Goal: Find specific page/section: Find specific page/section

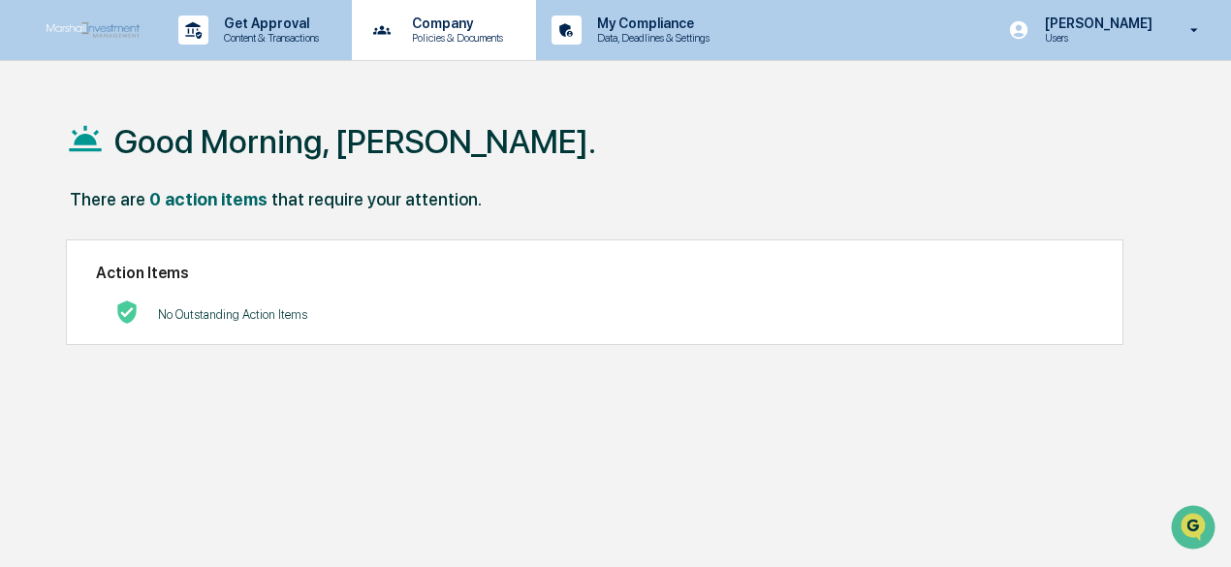
click at [452, 27] on p "Company" at bounding box center [454, 24] width 116 height 16
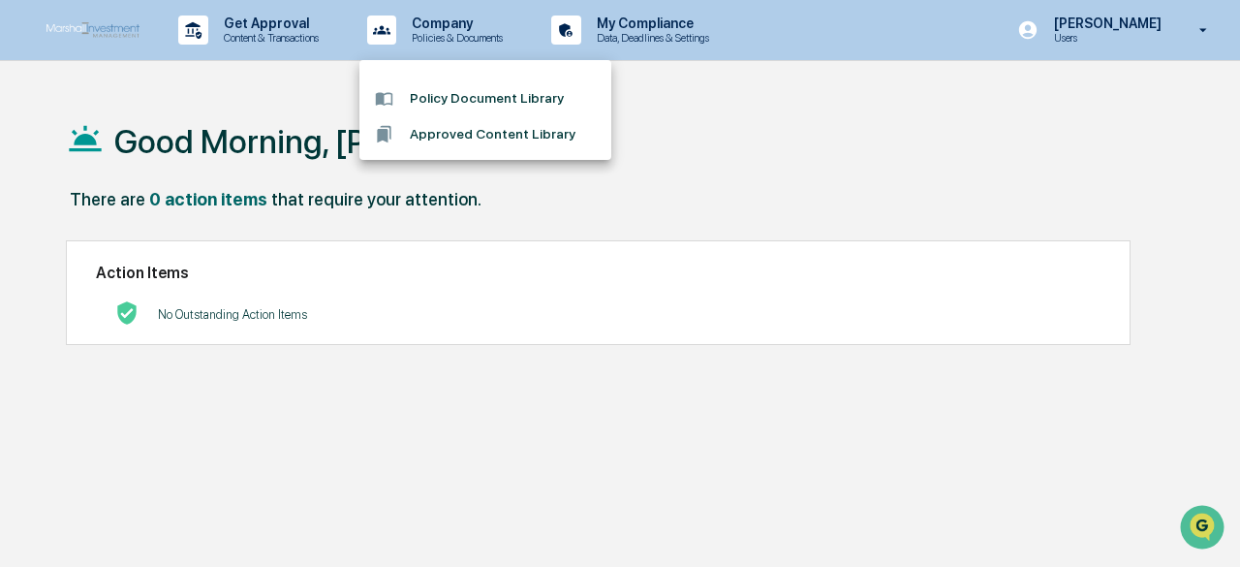
click at [475, 90] on li "Policy Document Library" at bounding box center [486, 98] width 252 height 36
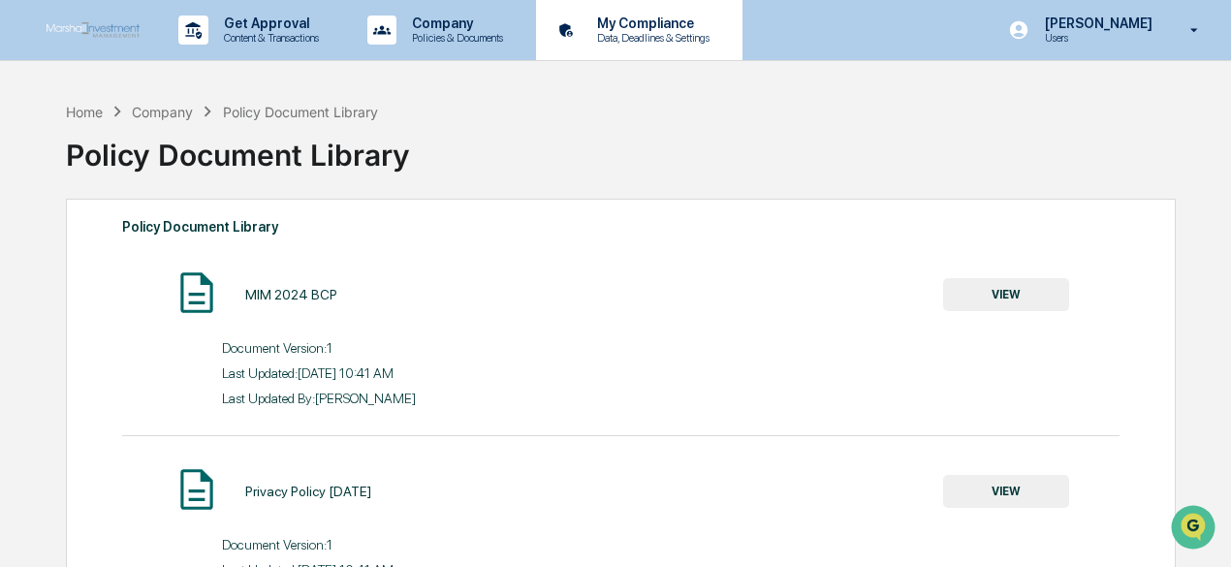
click at [627, 33] on p "Data, Deadlines & Settings" at bounding box center [650, 38] width 138 height 14
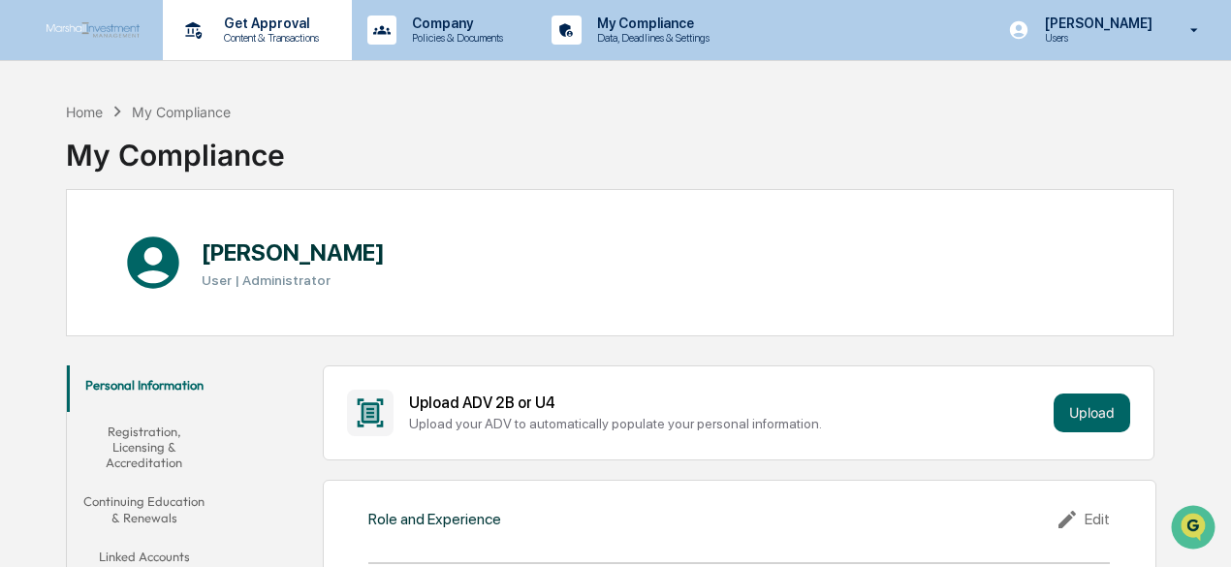
click at [238, 43] on p "Content & Transactions" at bounding box center [268, 38] width 120 height 14
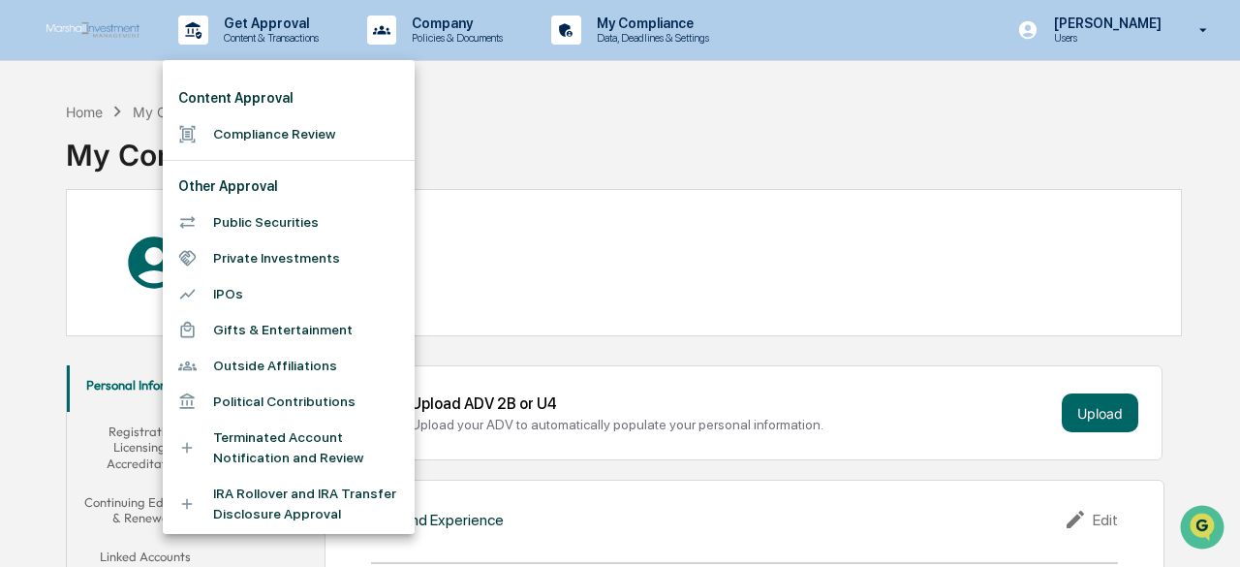
click at [532, 109] on div at bounding box center [620, 283] width 1240 height 567
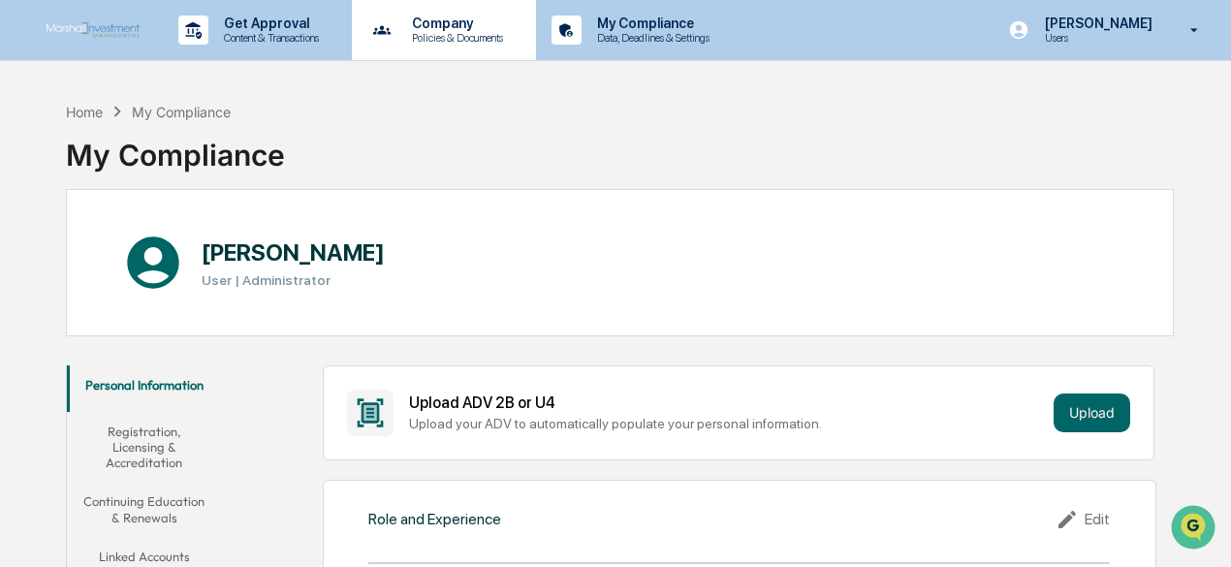
click at [456, 30] on p "Company" at bounding box center [454, 24] width 116 height 16
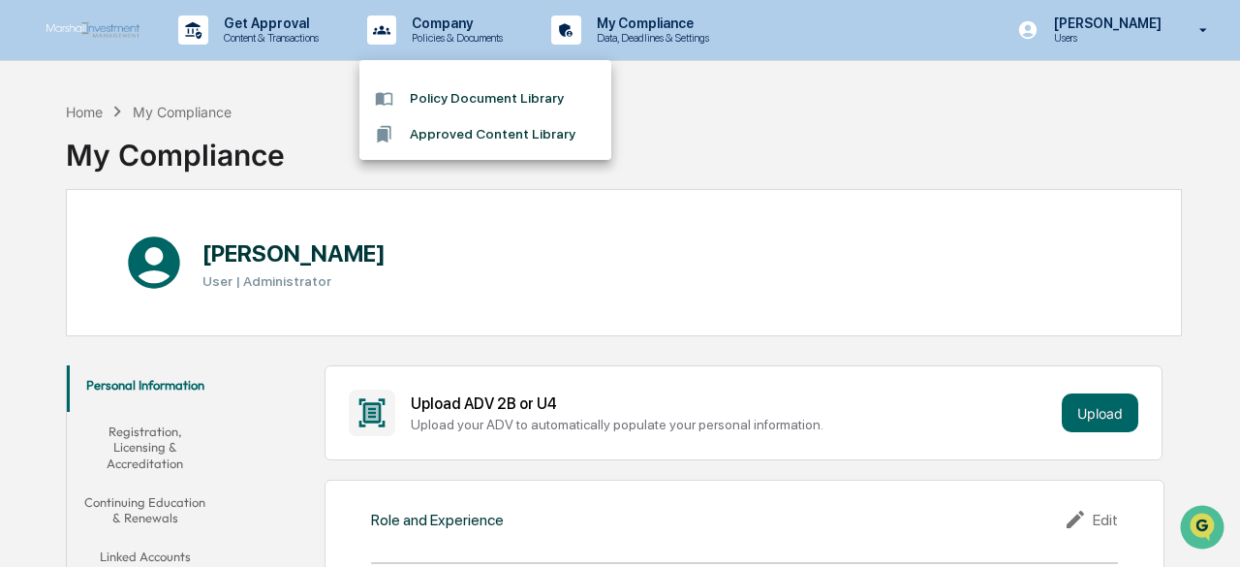
click at [505, 95] on li "Policy Document Library" at bounding box center [486, 98] width 252 height 36
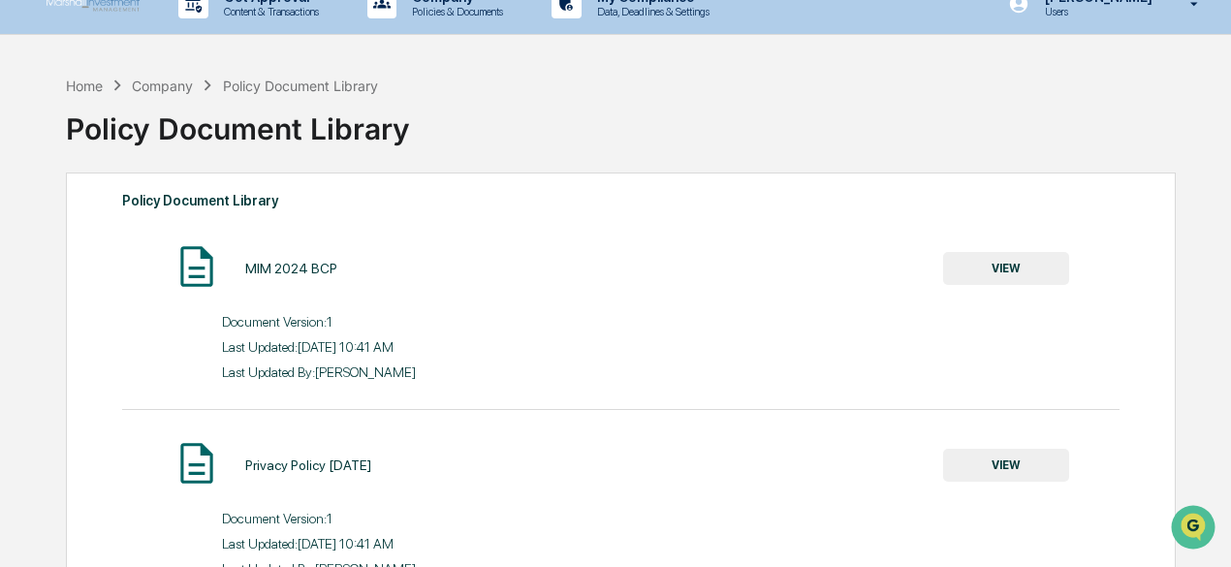
scroll to position [94, 0]
